Goal: Task Accomplishment & Management: Complete application form

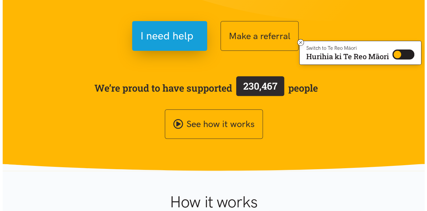
scroll to position [95, 0]
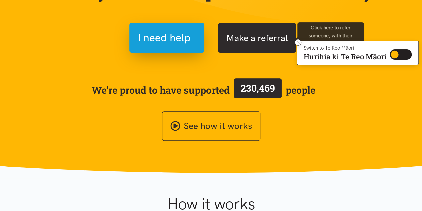
click at [248, 32] on button "Make a referral" at bounding box center [257, 38] width 78 height 30
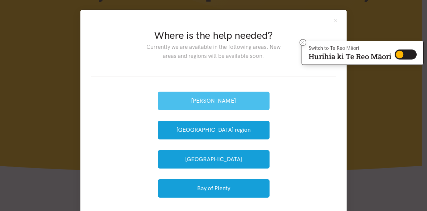
click at [197, 102] on button "[PERSON_NAME]" at bounding box center [214, 100] width 112 height 18
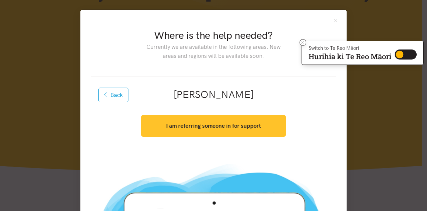
click at [176, 125] on strong "I am referring someone in for support" at bounding box center [213, 125] width 95 height 7
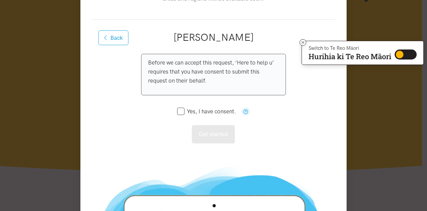
scroll to position [64, 0]
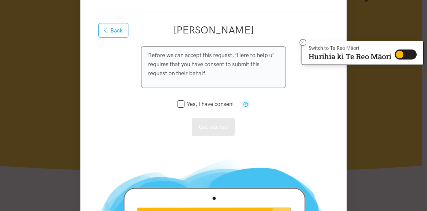
click at [177, 100] on icon at bounding box center [180, 103] width 7 height 7
click at [178, 103] on input "Yes, I have consent." at bounding box center [206, 104] width 59 height 6
checkbox input "true"
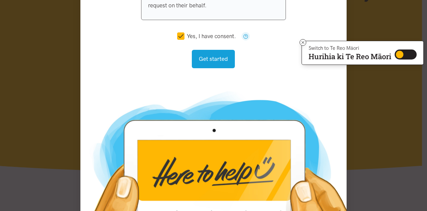
scroll to position [132, 0]
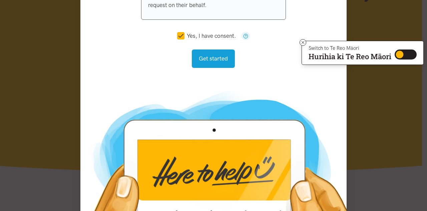
click at [209, 74] on div "Back Hamilton I am referring someone in for support Before we can accept this r…" at bounding box center [213, 14] width 245 height 140
click at [217, 60] on button "Get started" at bounding box center [213, 58] width 43 height 18
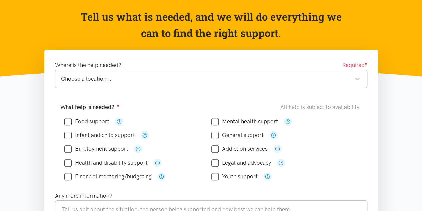
scroll to position [65, 0]
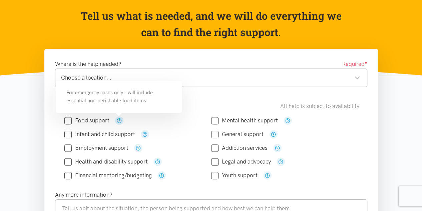
click at [118, 118] on icon "button" at bounding box center [119, 120] width 5 height 5
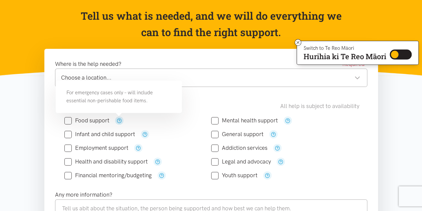
click at [118, 118] on icon "button" at bounding box center [119, 120] width 5 height 5
click at [138, 121] on div "Food support" at bounding box center [137, 120] width 147 height 8
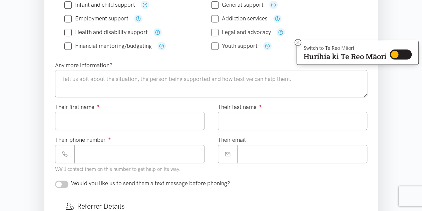
scroll to position [195, 0]
click at [299, 42] on icon at bounding box center [298, 42] width 5 height 5
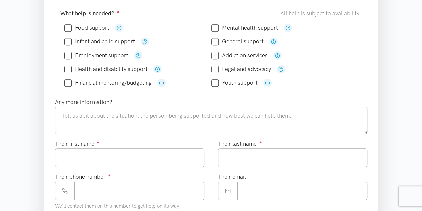
scroll to position [158, 0]
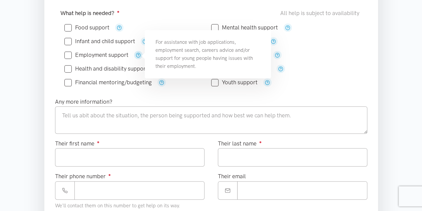
click at [136, 53] on icon "button" at bounding box center [138, 54] width 5 height 5
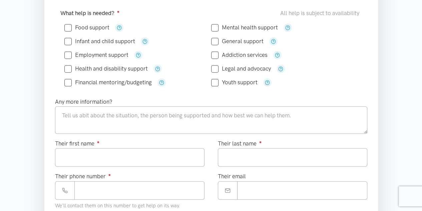
click at [41, 45] on div "Where is the help needed? Required ● Choose a location... Choose a location... …" at bounding box center [211, 184] width 347 height 457
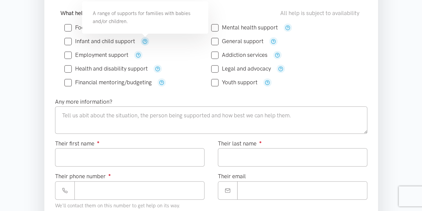
click at [146, 39] on icon "button" at bounding box center [145, 41] width 5 height 5
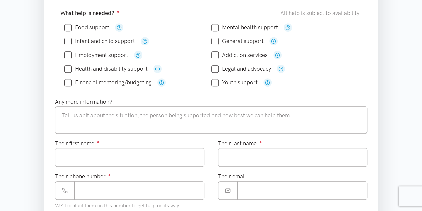
click at [166, 40] on div "Infant and child support" at bounding box center [137, 41] width 147 height 8
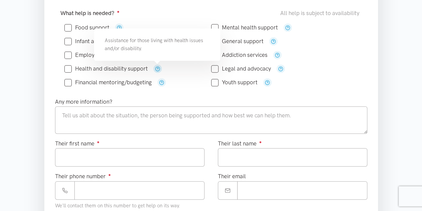
click at [156, 68] on icon "button" at bounding box center [157, 68] width 5 height 5
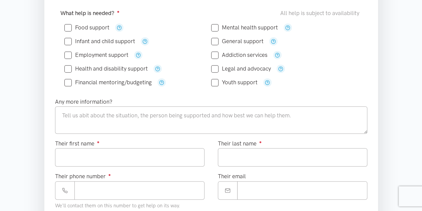
click at [174, 78] on div "Financial mentoring/budgeting" at bounding box center [137, 82] width 147 height 8
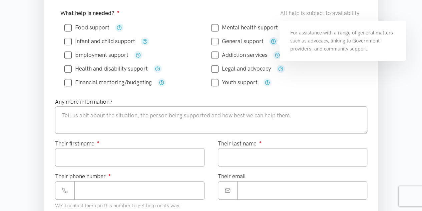
click at [272, 41] on icon "button" at bounding box center [273, 41] width 5 height 5
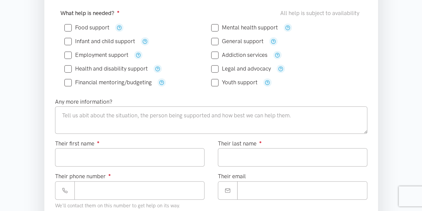
click at [314, 73] on div "Legal and advocacy" at bounding box center [284, 69] width 147 height 14
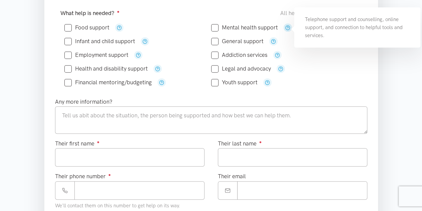
click at [288, 27] on icon "button" at bounding box center [287, 27] width 5 height 5
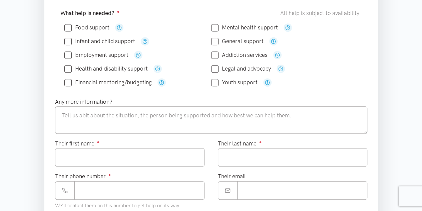
click at [317, 54] on div "Addiction services" at bounding box center [284, 55] width 147 height 8
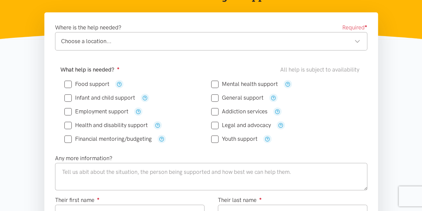
scroll to position [104, 0]
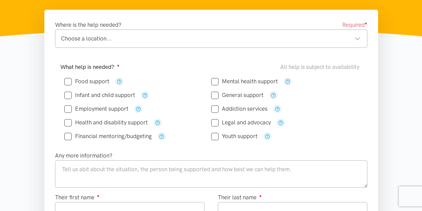
click at [171, 34] on div "Choose a location..." at bounding box center [210, 38] width 299 height 9
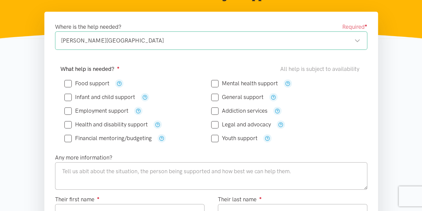
scroll to position [98, 0]
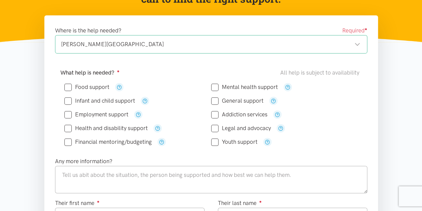
click at [69, 88] on input "Food support" at bounding box center [86, 87] width 45 height 6
checkbox input "true"
click at [68, 111] on input "Employment support" at bounding box center [96, 114] width 64 height 6
checkbox input "true"
click at [210, 86] on div "Food support" at bounding box center [137, 87] width 147 height 8
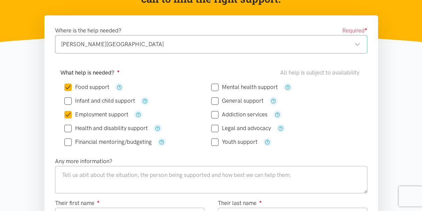
click at [215, 86] on input "Mental health support" at bounding box center [244, 87] width 67 height 6
checkbox input "true"
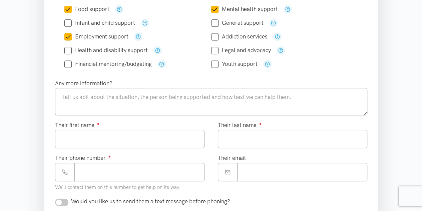
scroll to position [177, 0]
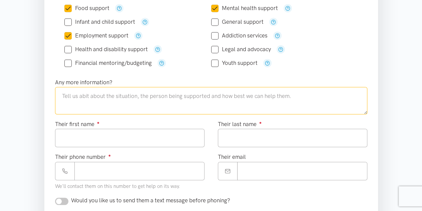
click at [204, 92] on textarea at bounding box center [211, 100] width 312 height 27
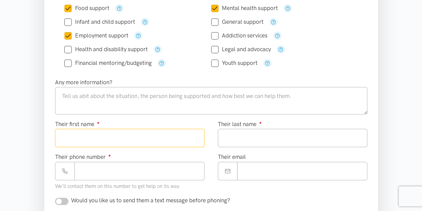
click at [156, 134] on input "Their first name ●" at bounding box center [130, 137] width 150 height 18
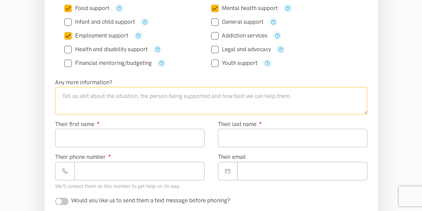
click at [147, 103] on textarea at bounding box center [211, 100] width 312 height 27
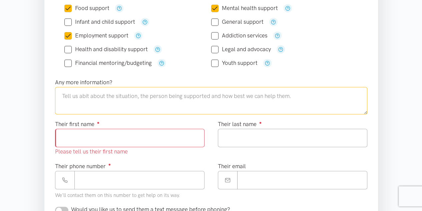
scroll to position [0, 0]
